Goal: Find specific page/section: Locate a particular part of the current website

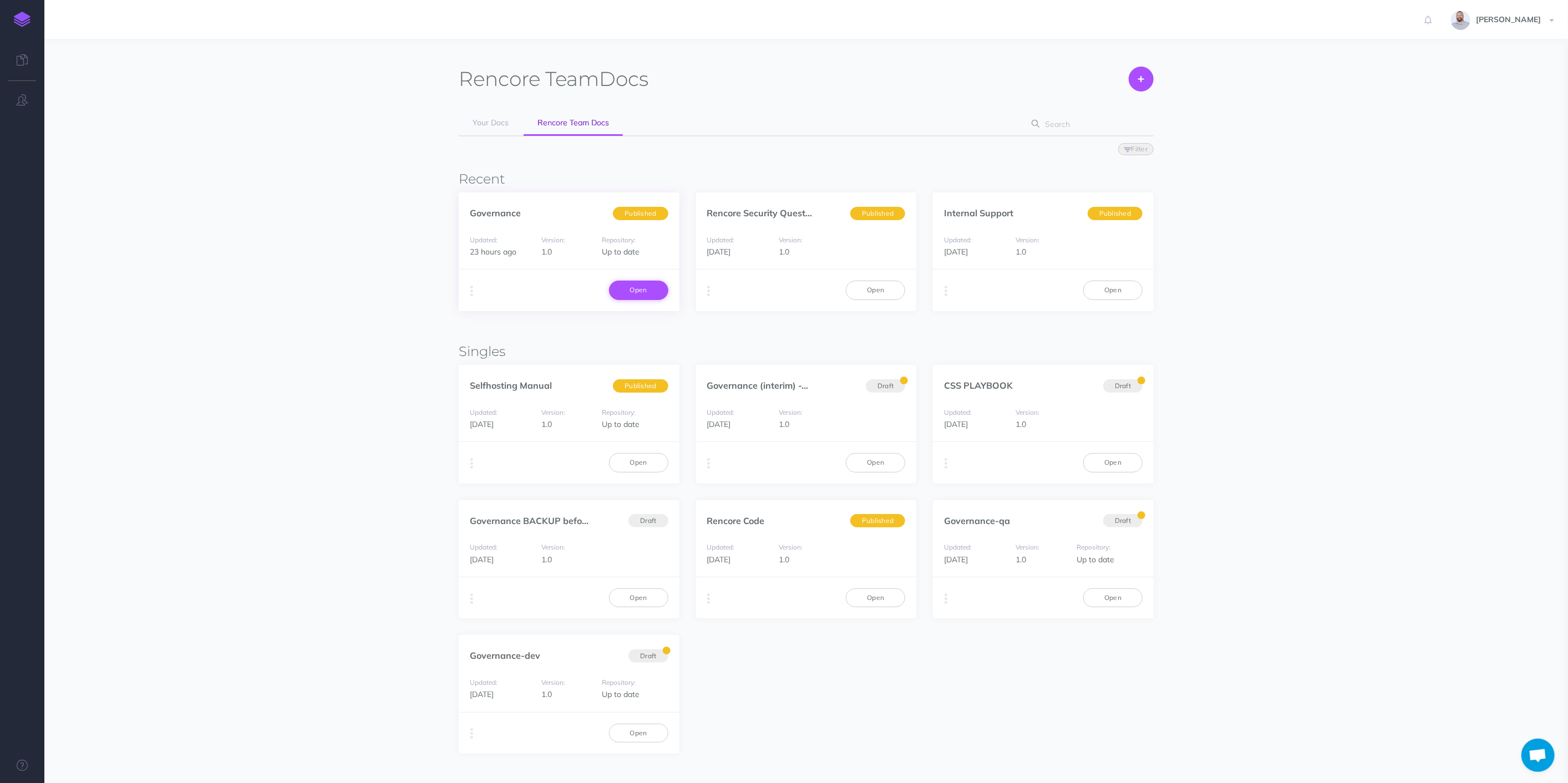
click at [637, 285] on link "Open" at bounding box center [638, 290] width 59 height 19
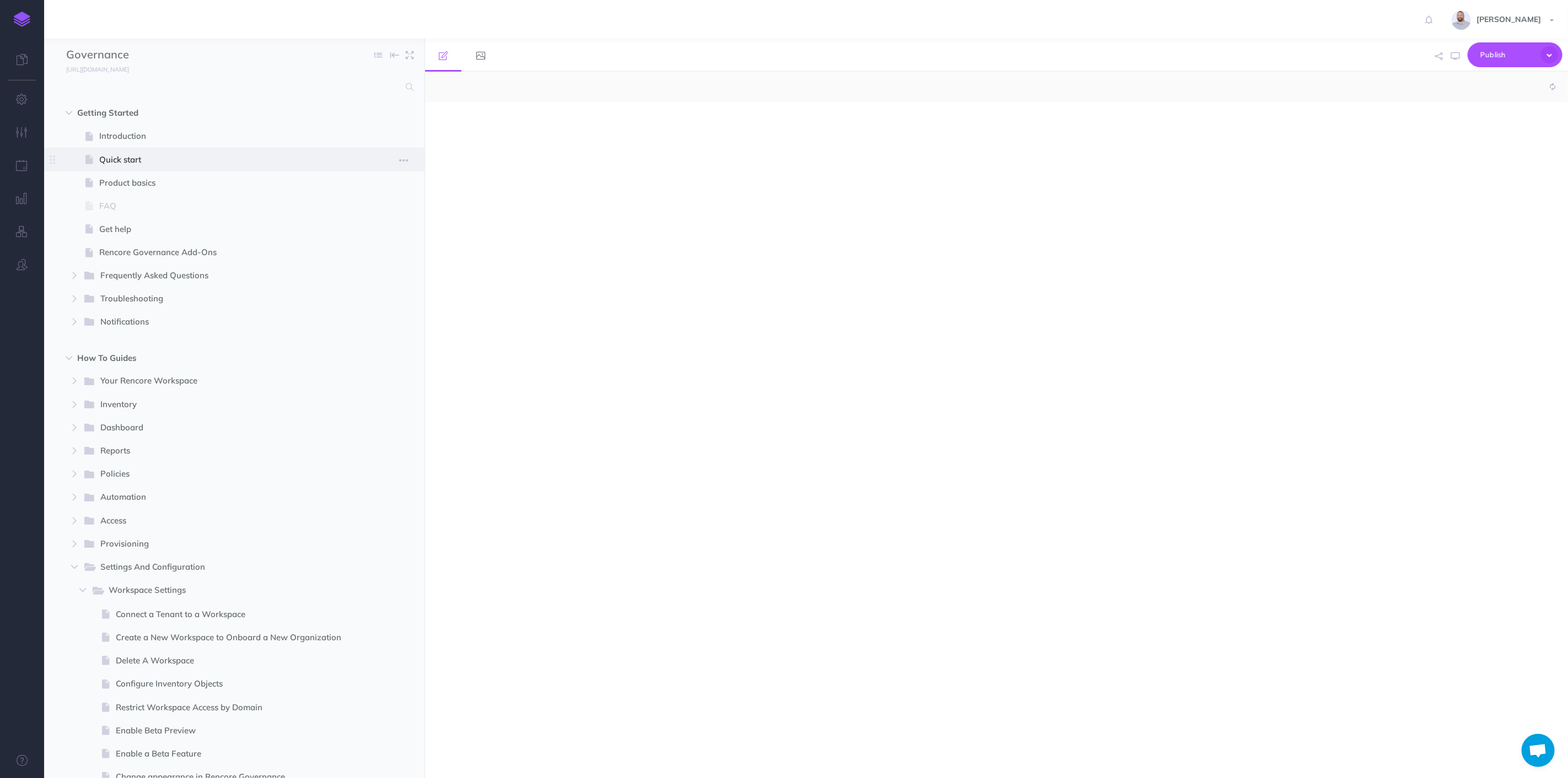
select select "null"
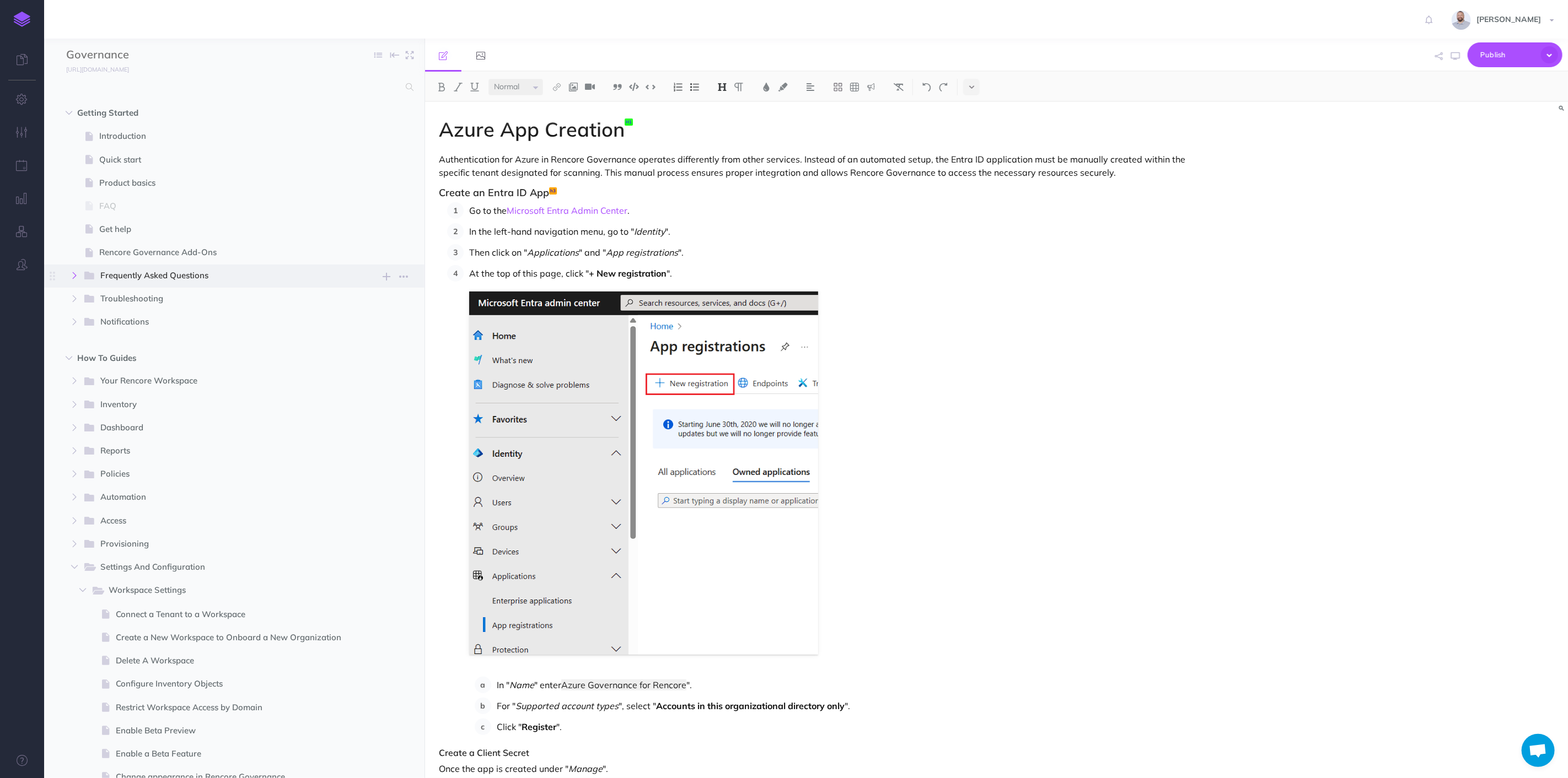
click at [76, 275] on icon "button" at bounding box center [75, 276] width 7 height 7
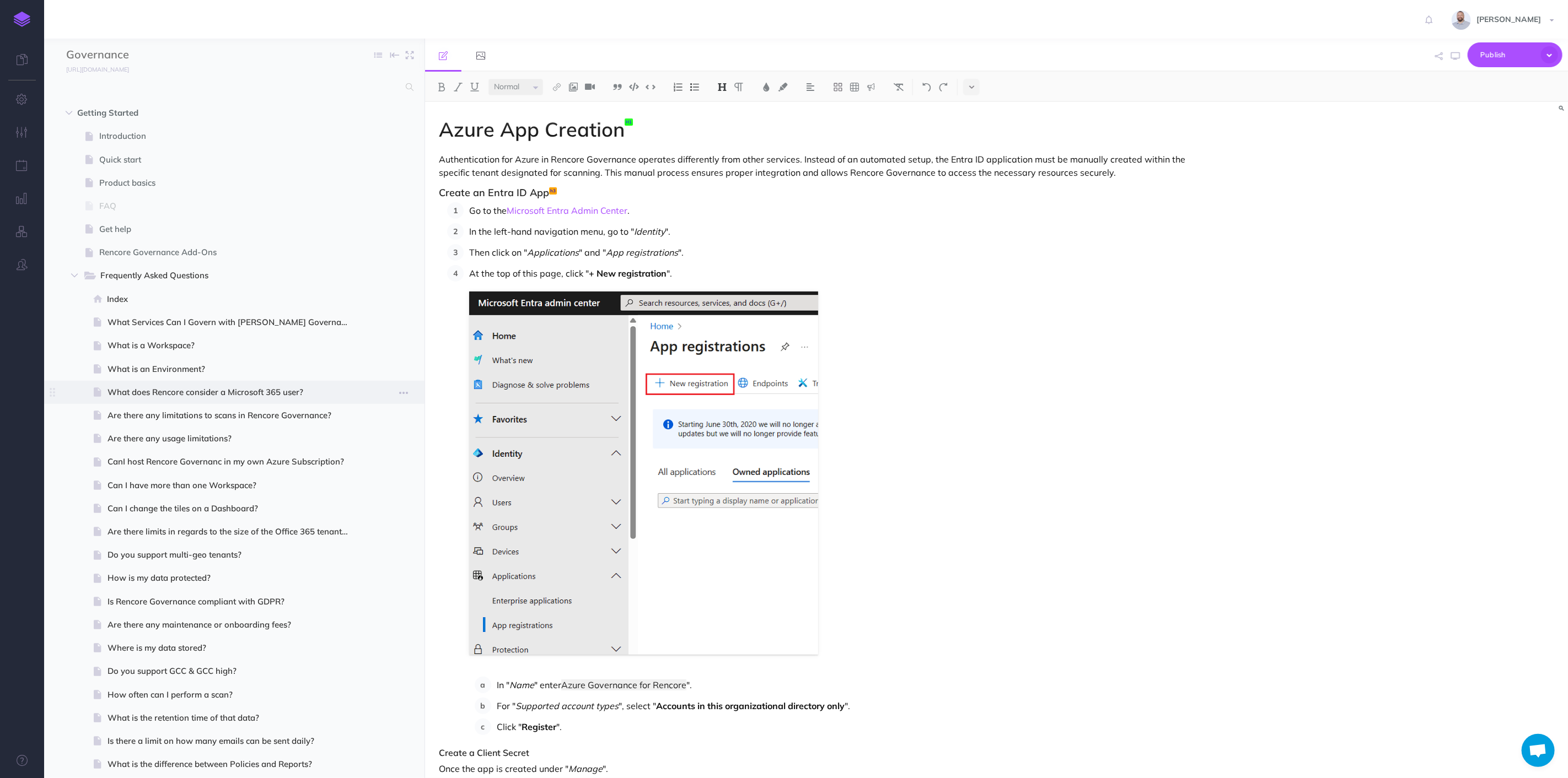
click at [208, 390] on span "What does Rencore consider a Microsoft 365 user?" at bounding box center [233, 392] width 251 height 14
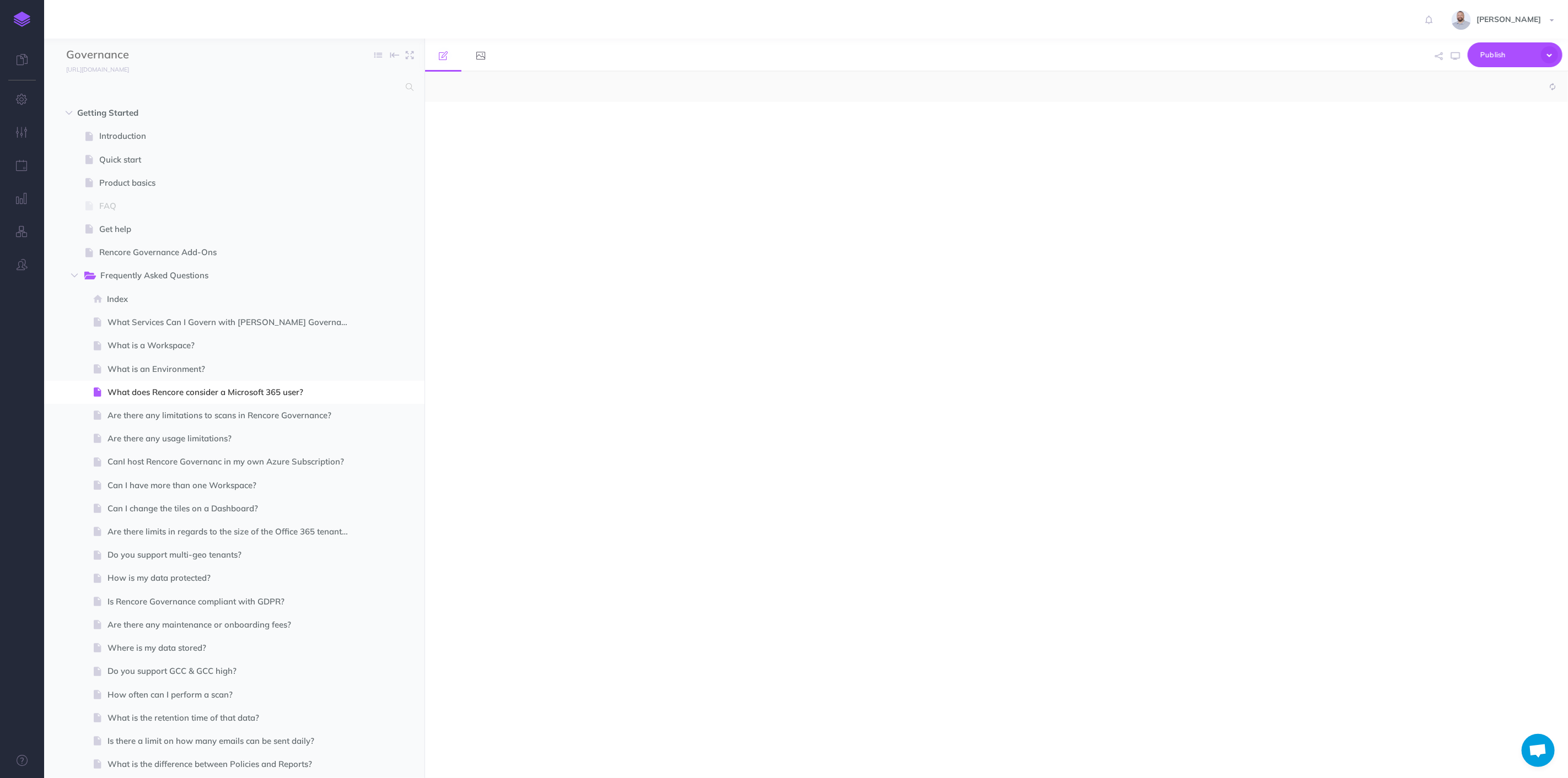
select select "null"
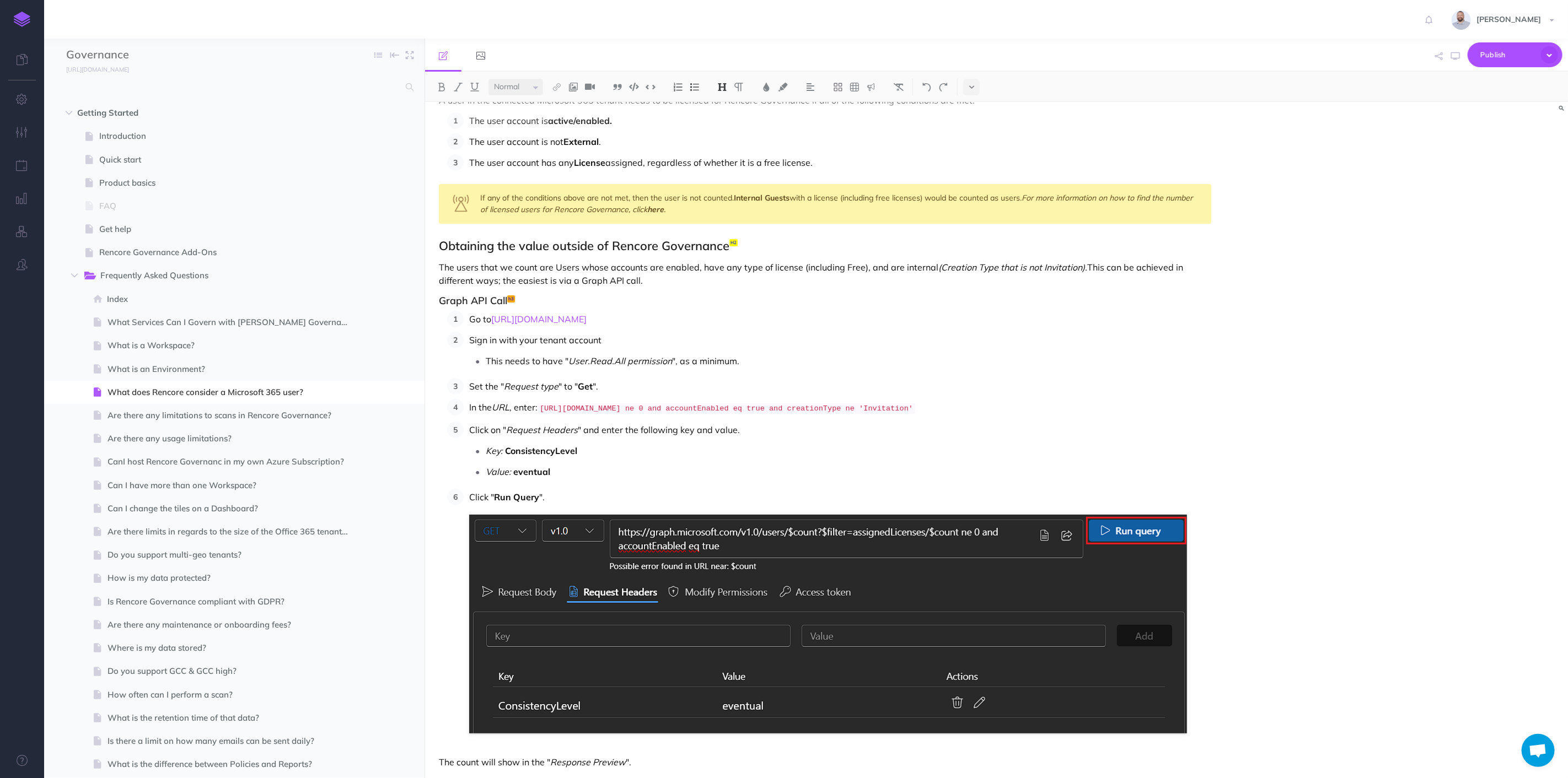
scroll to position [61, 0]
